Goal: Task Accomplishment & Management: Manage account settings

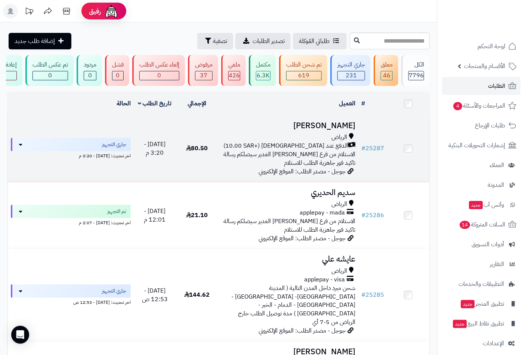
click at [330, 141] on div "الرياض" at bounding box center [288, 137] width 135 height 9
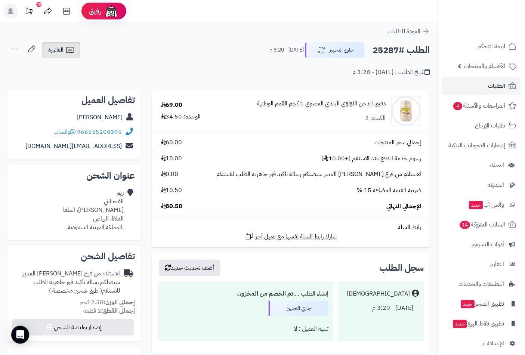
click at [71, 49] on icon at bounding box center [69, 50] width 9 height 9
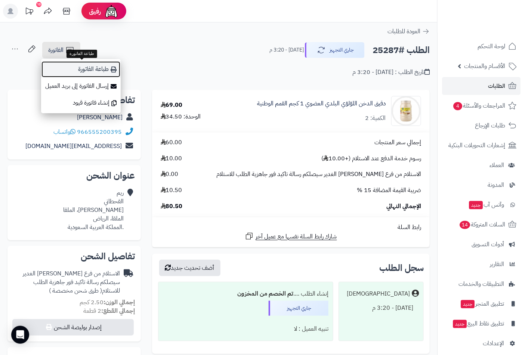
click at [96, 73] on link "طباعة الفاتورة" at bounding box center [81, 69] width 80 height 17
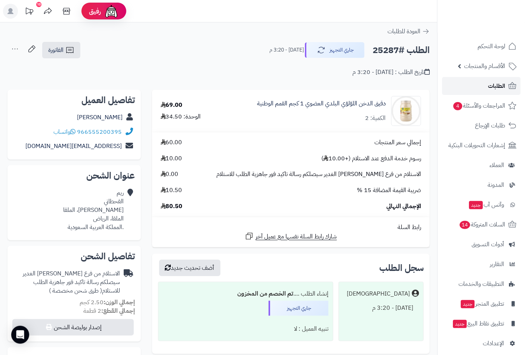
click at [493, 84] on span "الطلبات" at bounding box center [496, 86] width 17 height 10
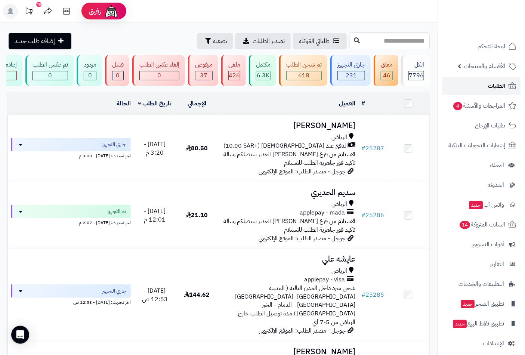
click at [498, 86] on span "الطلبات" at bounding box center [496, 86] width 17 height 10
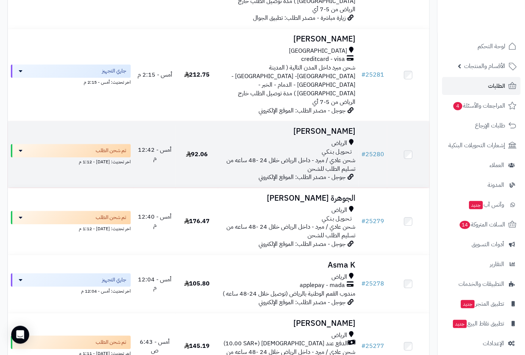
scroll to position [581, 0]
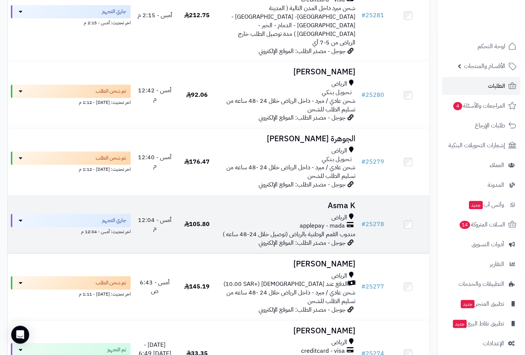
click at [344, 201] on h3 "Asma K" at bounding box center [288, 205] width 135 height 9
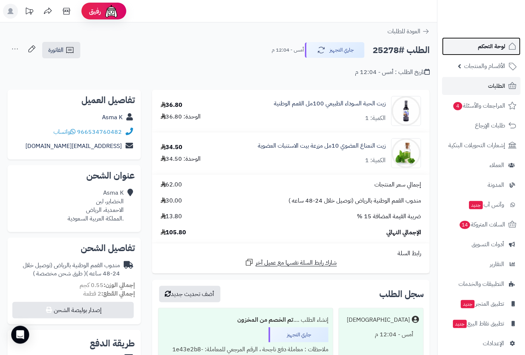
click at [481, 51] on span "لوحة التحكم" at bounding box center [491, 46] width 27 height 10
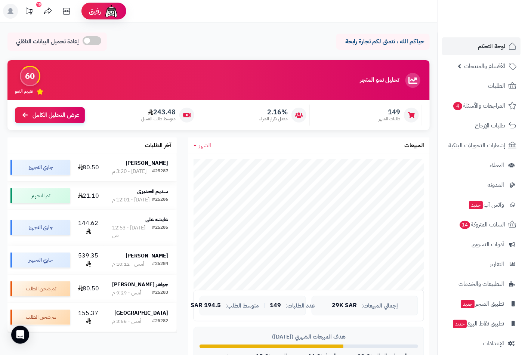
click at [156, 165] on strong "ريم القحطاني" at bounding box center [147, 163] width 43 height 8
